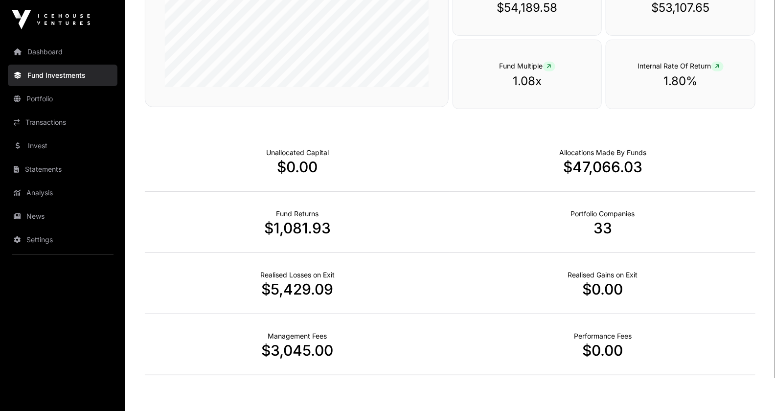
scroll to position [245, 0]
click at [43, 96] on link "Portfolio" at bounding box center [63, 99] width 110 height 22
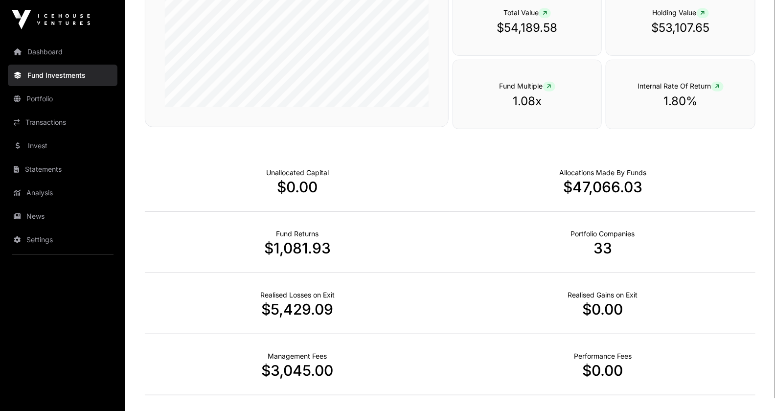
scroll to position [223, 0]
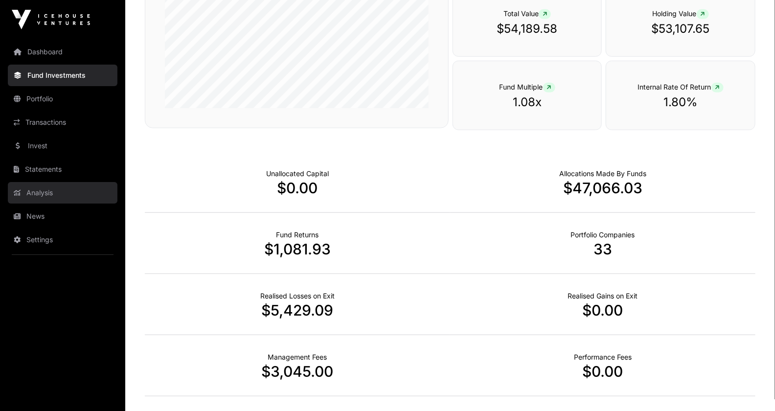
click at [42, 189] on link "Analysis" at bounding box center [63, 193] width 110 height 22
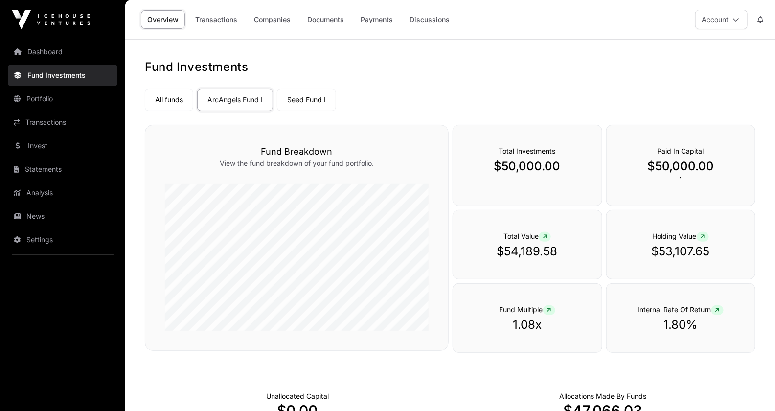
scroll to position [223, 0]
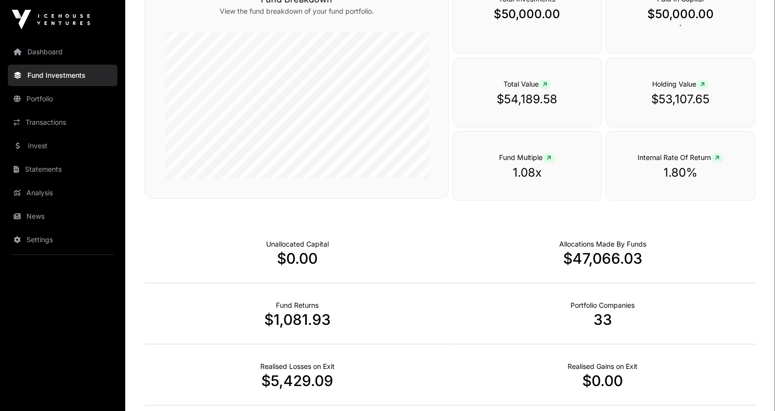
scroll to position [174, 0]
